Goal: Information Seeking & Learning: Learn about a topic

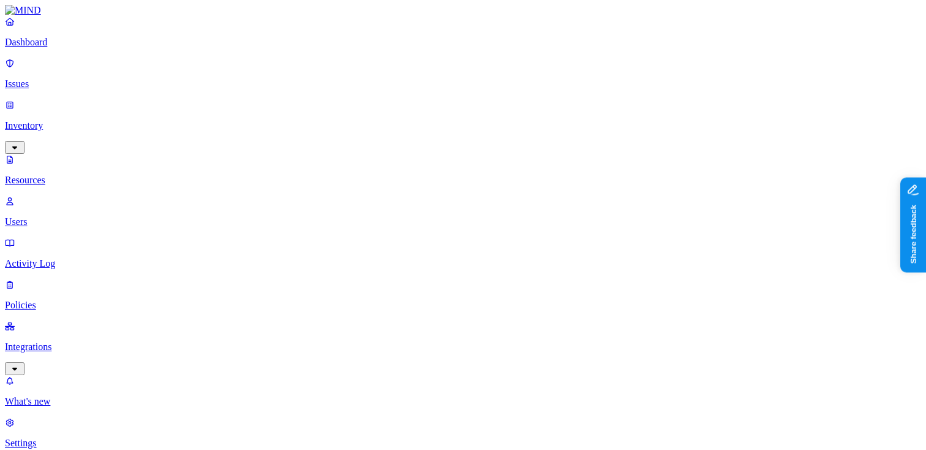
scroll to position [149, 0]
click at [66, 48] on p "Dashboard" at bounding box center [463, 42] width 916 height 11
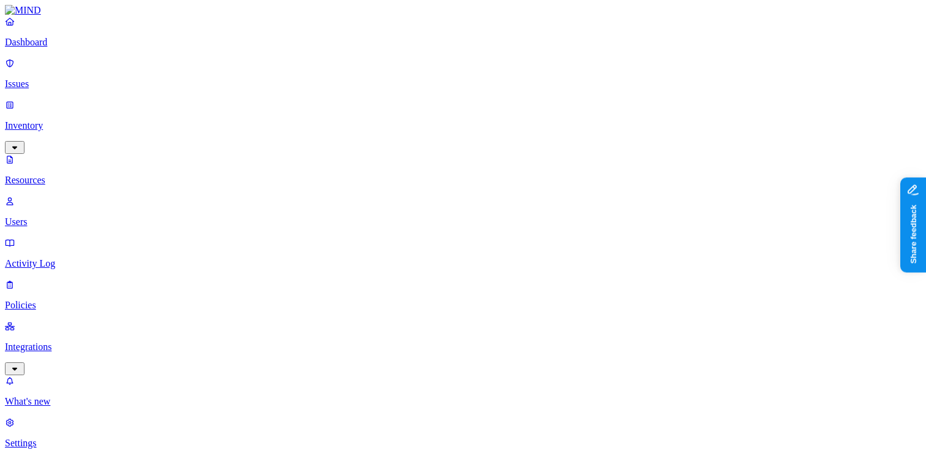
scroll to position [421, 0]
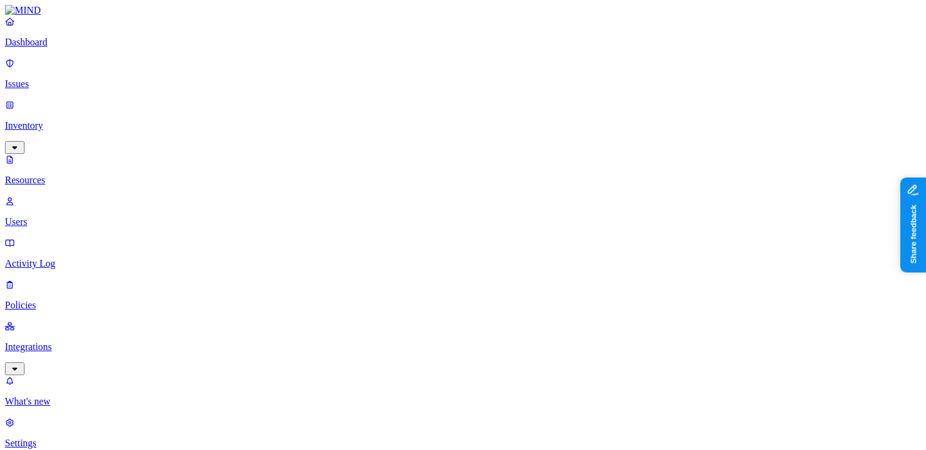
click at [89, 48] on p "Dashboard" at bounding box center [463, 42] width 916 height 11
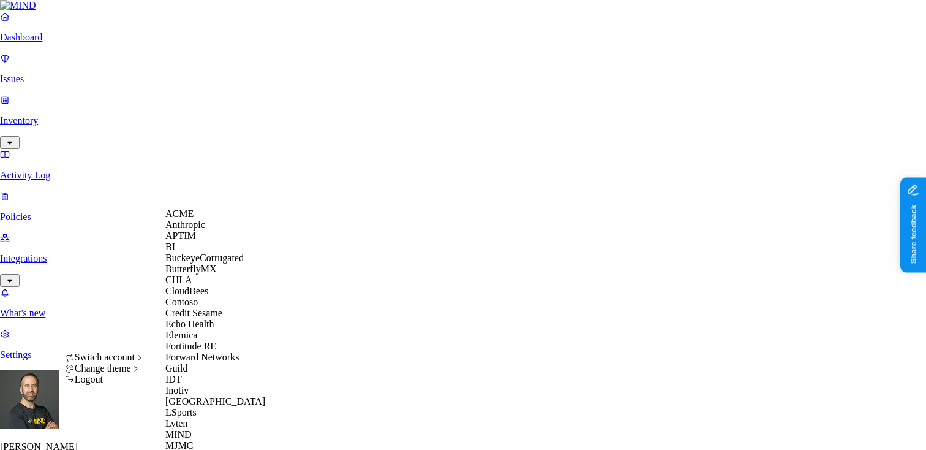
click at [200, 219] on div "ACME" at bounding box center [224, 213] width 119 height 11
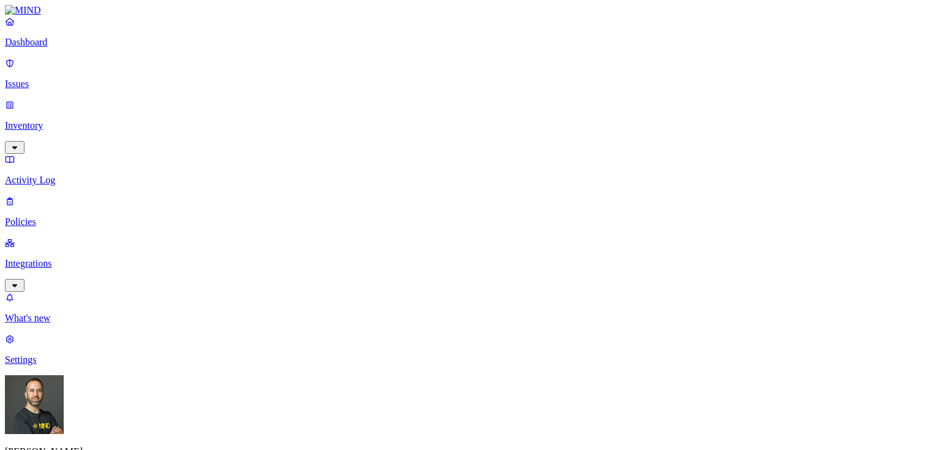
click at [73, 258] on p "Integrations" at bounding box center [463, 263] width 916 height 11
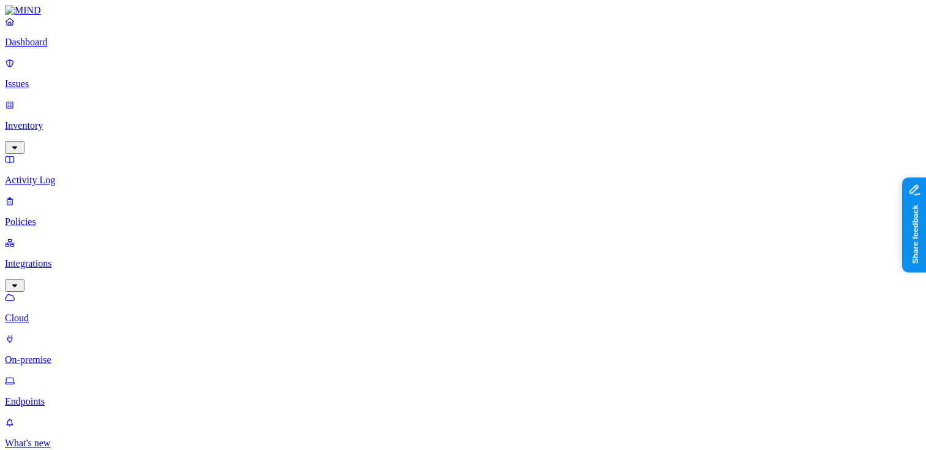
click at [53, 396] on p "Endpoints" at bounding box center [463, 401] width 916 height 11
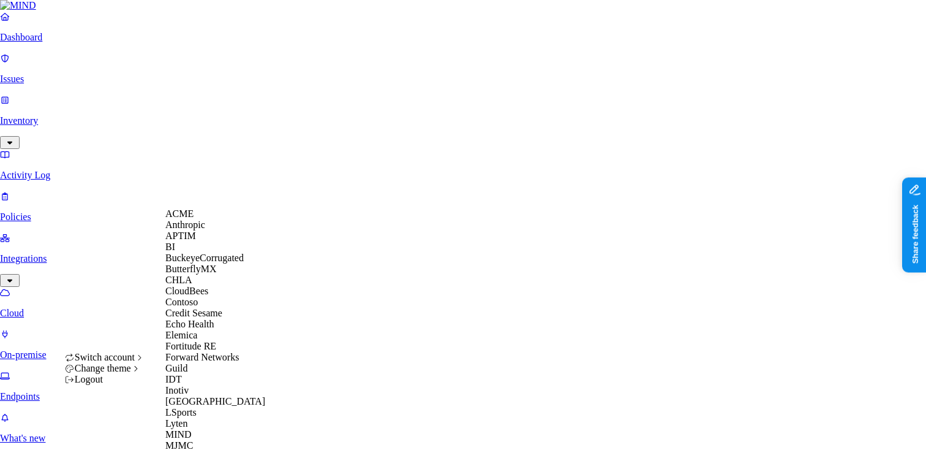
scroll to position [522, 0]
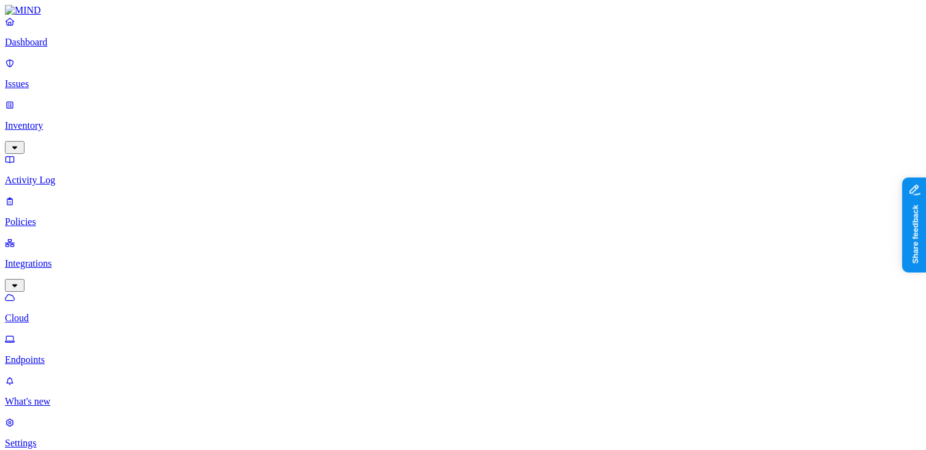
scroll to position [404, 0]
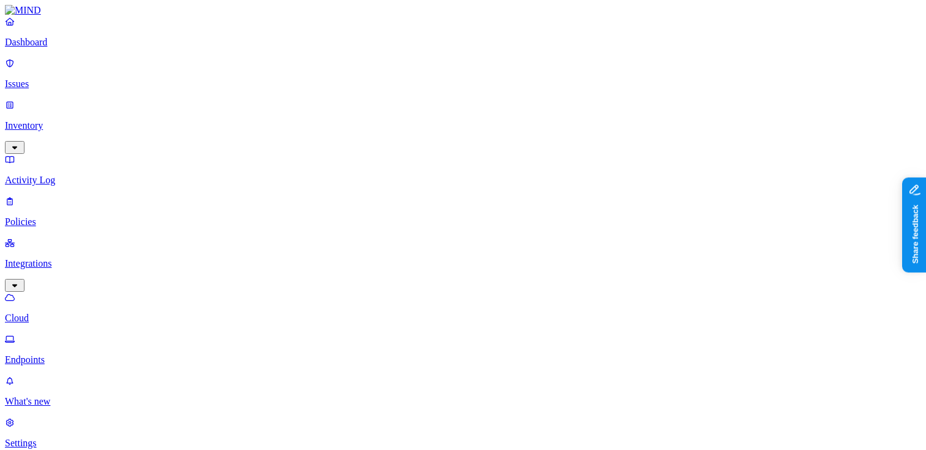
click at [55, 48] on p "Dashboard" at bounding box center [463, 42] width 916 height 11
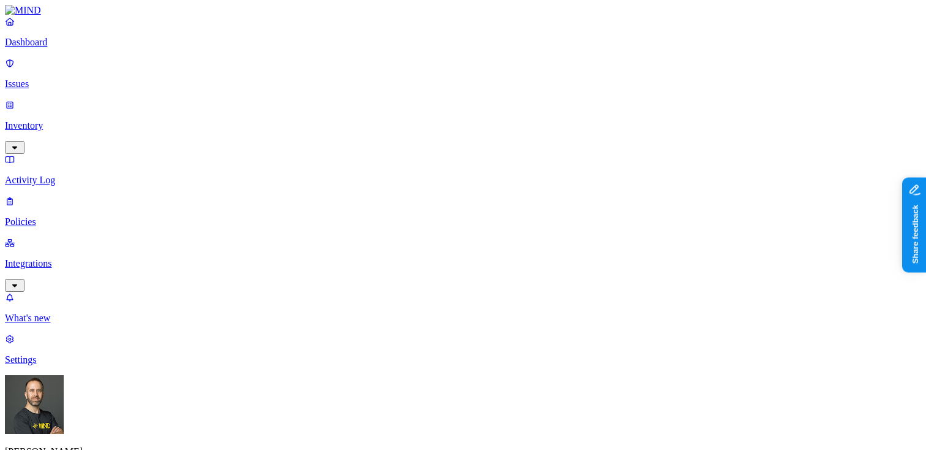
click at [76, 258] on p "Integrations" at bounding box center [463, 263] width 916 height 11
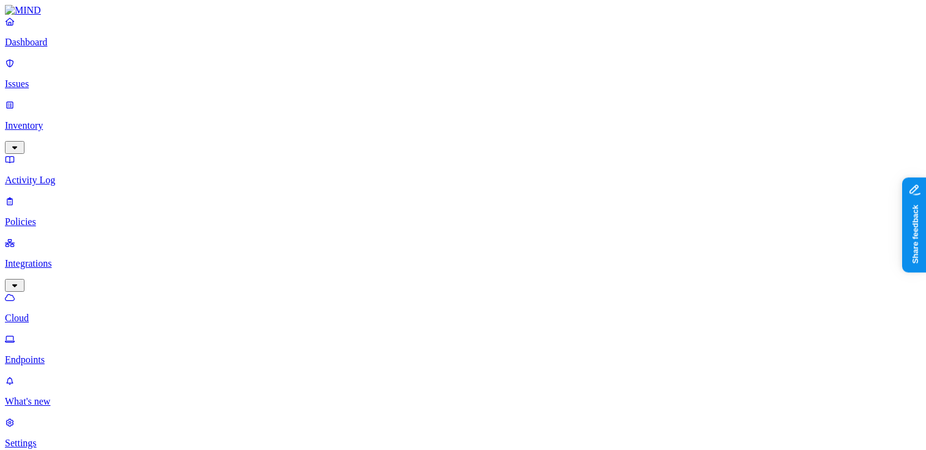
click at [56, 354] on p "Endpoints" at bounding box center [463, 359] width 916 height 11
click at [97, 120] on p "Inventory" at bounding box center [463, 125] width 916 height 11
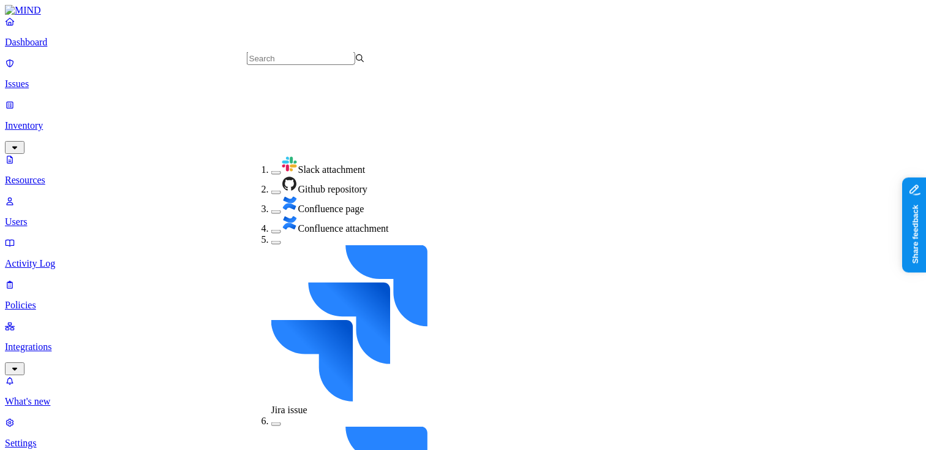
scroll to position [174, 0]
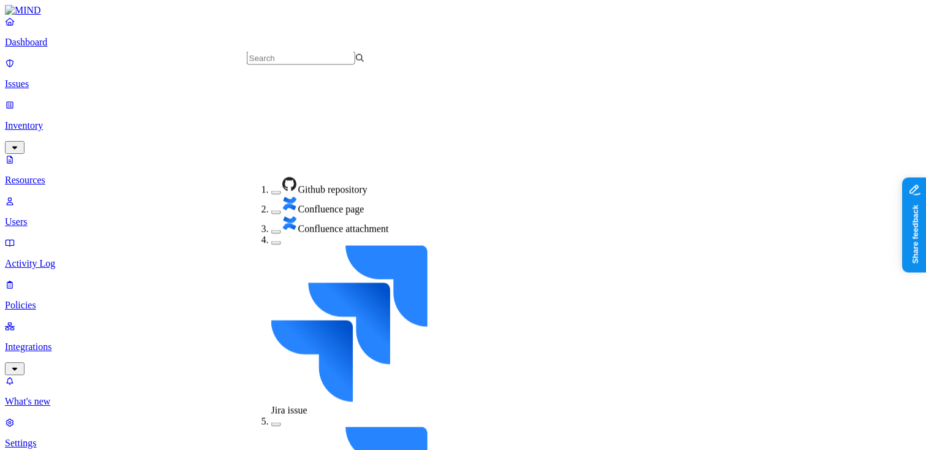
scroll to position [205, 0]
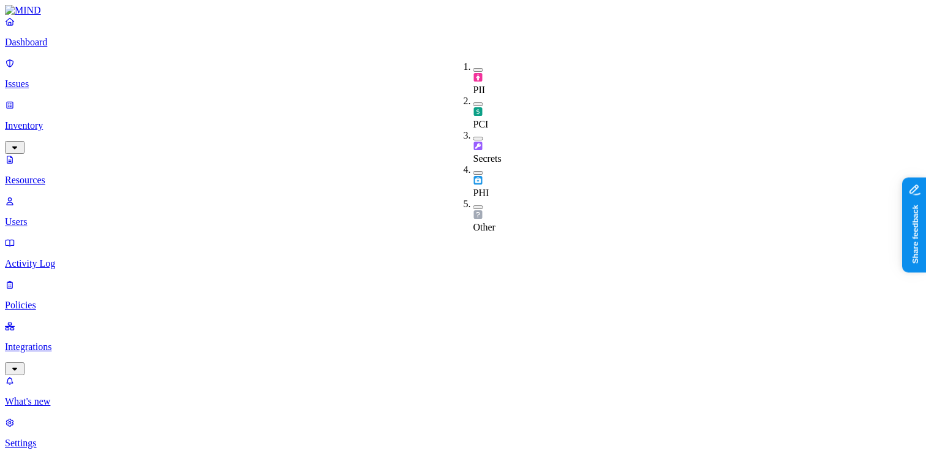
click at [473, 137] on button "button" at bounding box center [478, 139] width 10 height 4
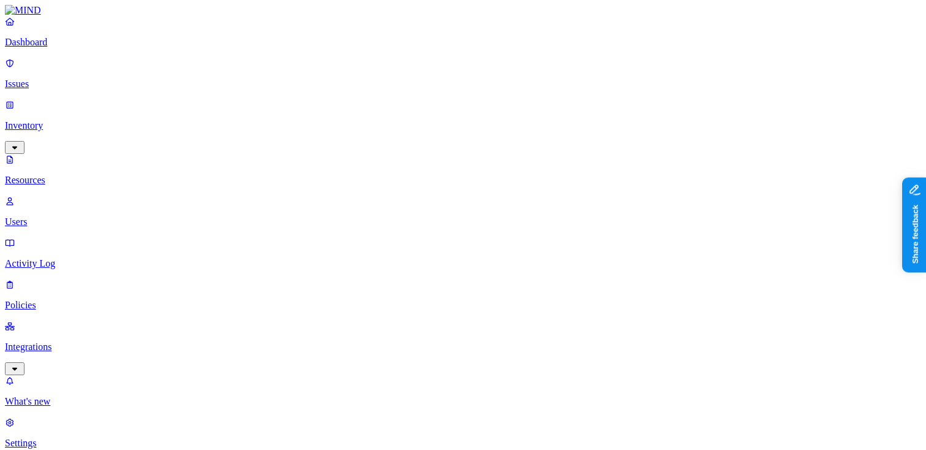
copy div "Kind Salesforce case Type Other Full path Mail Online Classification Secrets Da…"
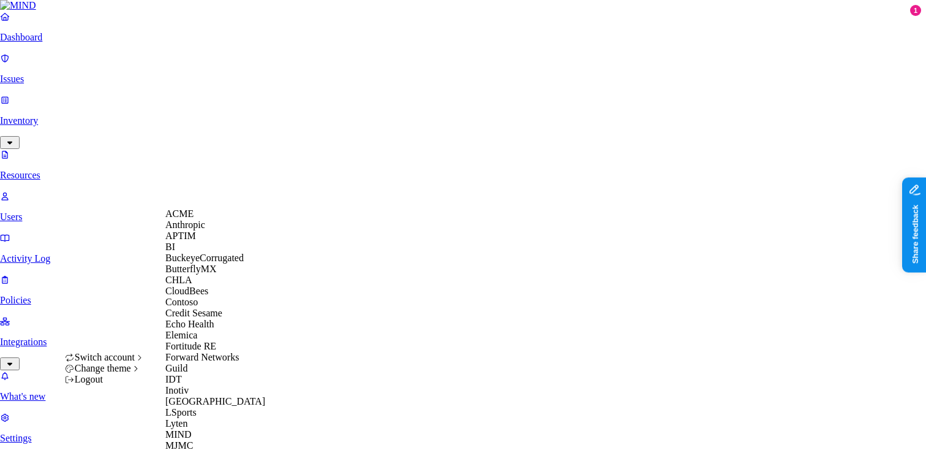
click at [201, 216] on div "ACME" at bounding box center [224, 213] width 119 height 11
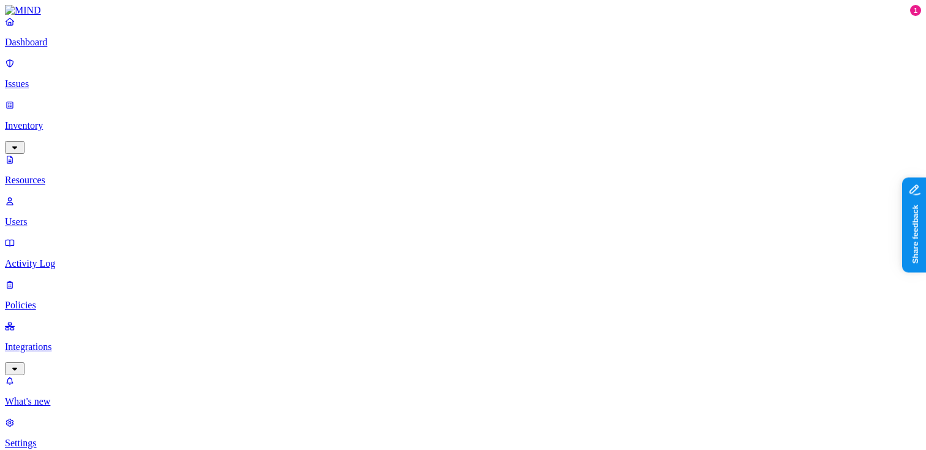
click at [87, 48] on link "Dashboard" at bounding box center [463, 32] width 916 height 32
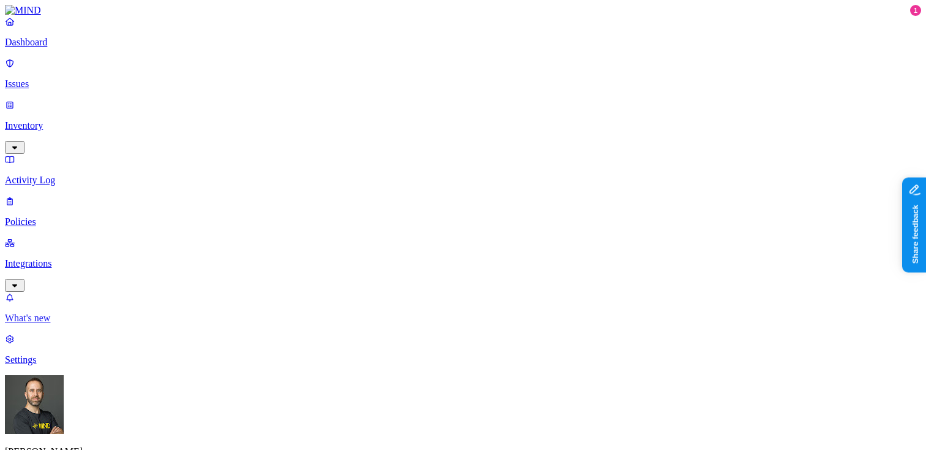
click at [64, 323] on p "What's new" at bounding box center [463, 317] width 916 height 11
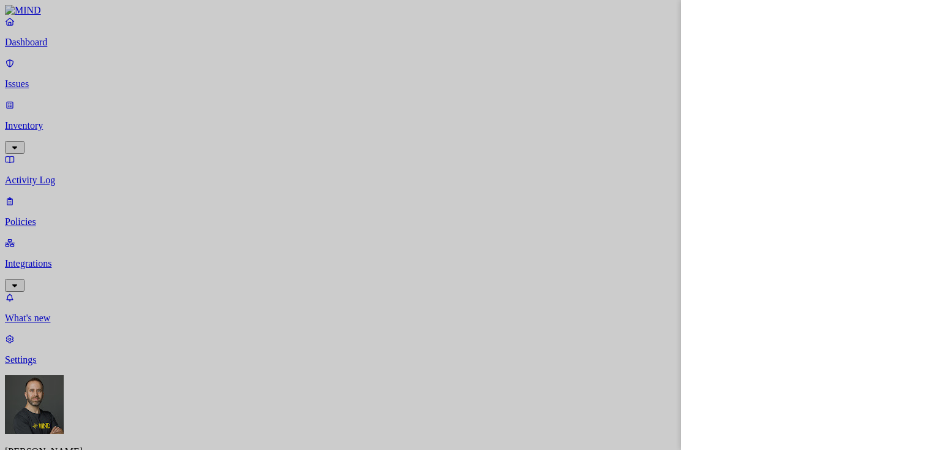
click at [429, 34] on div at bounding box center [463, 225] width 926 height 450
